Goal: Go to known website: Access a specific website the user already knows

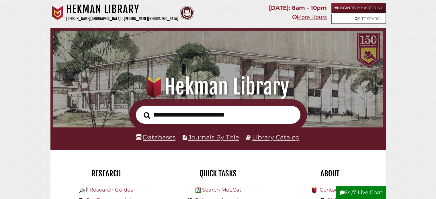
scroll to position [109, 327]
click at [357, 6] on link "Login to My Account" at bounding box center [358, 8] width 54 height 10
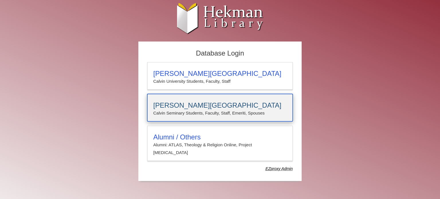
click at [203, 111] on p "Calvin Seminary Students, Faculty, Staff, Emeriti, Spouses" at bounding box center [220, 113] width 134 height 7
